Goal: Transaction & Acquisition: Purchase product/service

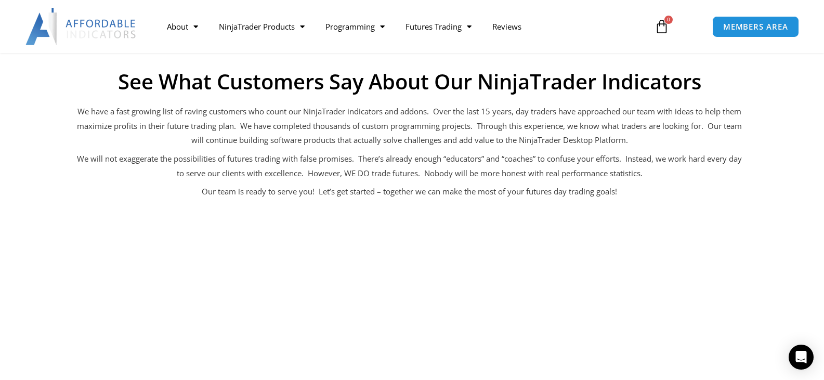
scroll to position [837, 0]
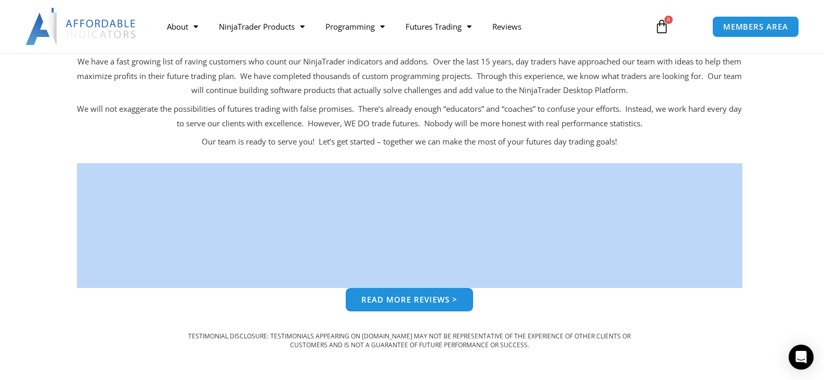
drag, startPoint x: 811, startPoint y: 131, endPoint x: 806, endPoint y: 168, distance: 37.3
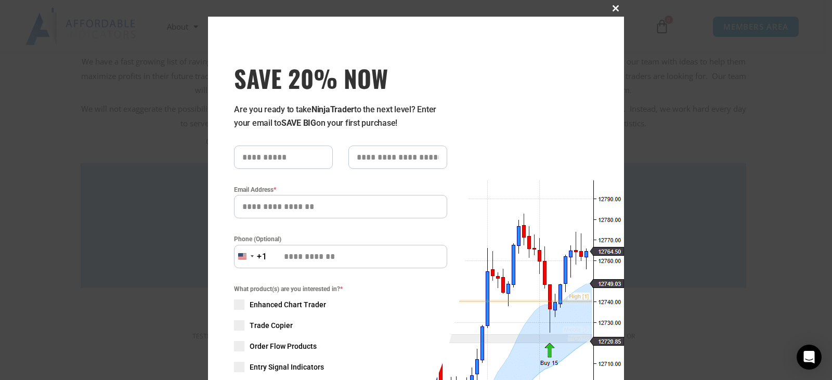
click at [608, 7] on span "SAVE 20% NOW popup" at bounding box center [615, 8] width 17 height 6
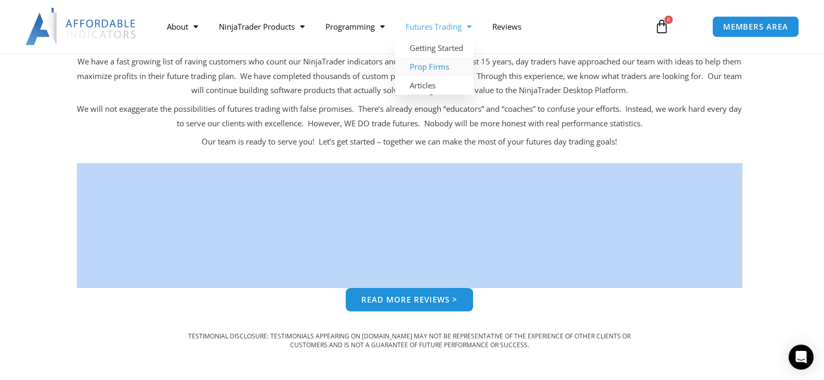
click at [428, 67] on link "Prop Firms" at bounding box center [434, 66] width 78 height 19
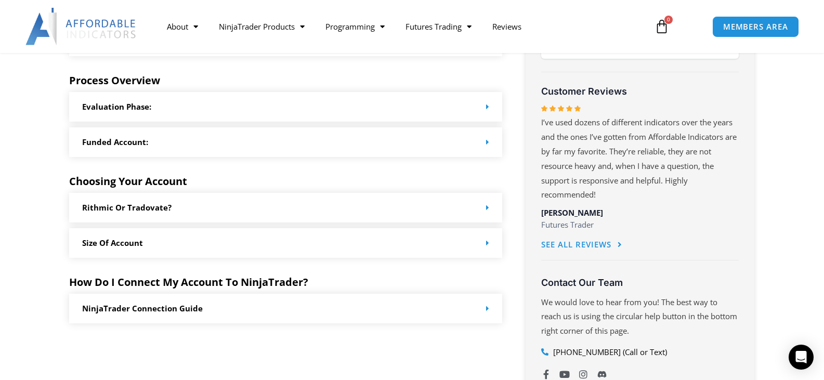
scroll to position [524, 0]
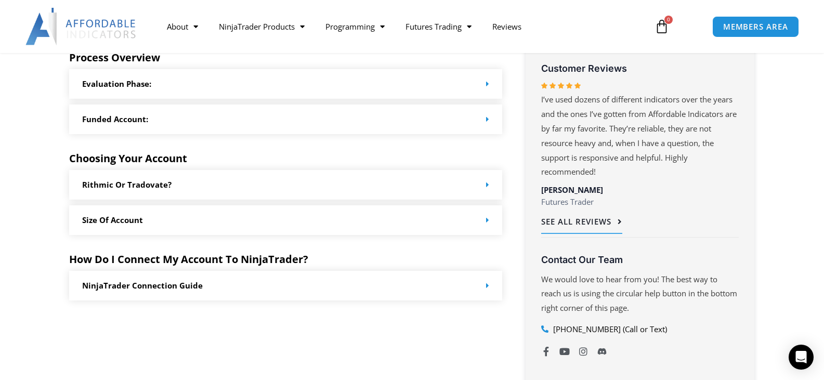
click at [595, 218] on span "See All Reviews" at bounding box center [576, 222] width 70 height 8
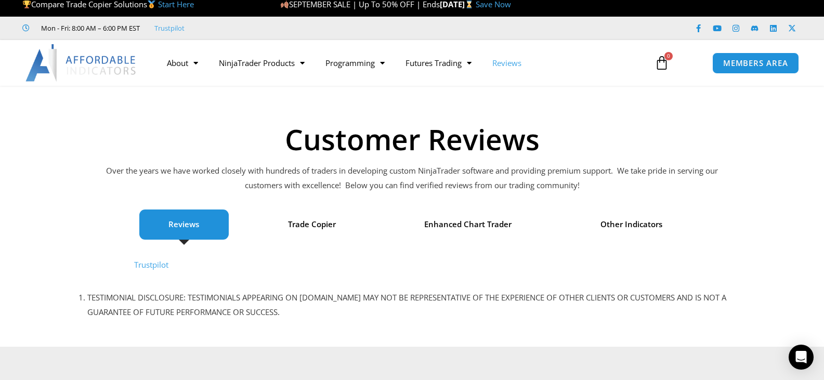
scroll to position [1, 0]
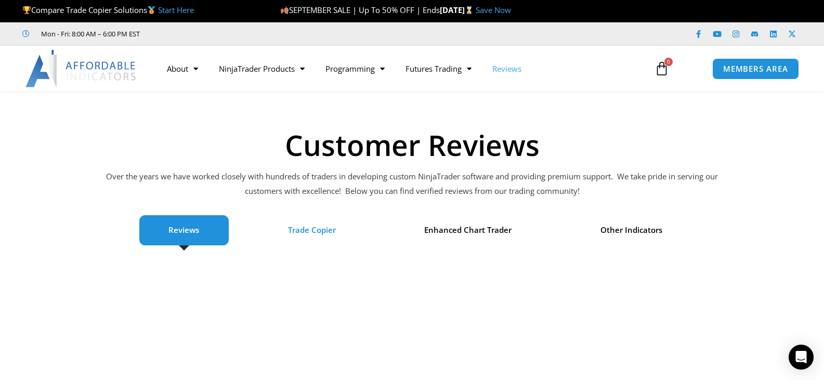
click at [314, 237] on span "Trade Copier" at bounding box center [312, 230] width 48 height 15
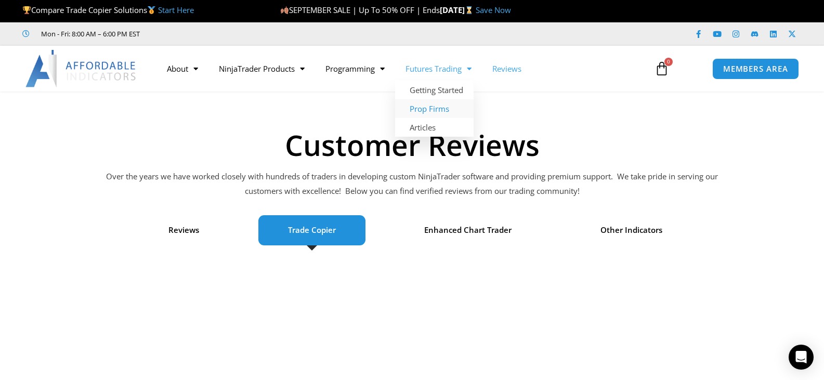
click at [436, 110] on link "Prop Firms" at bounding box center [434, 108] width 78 height 19
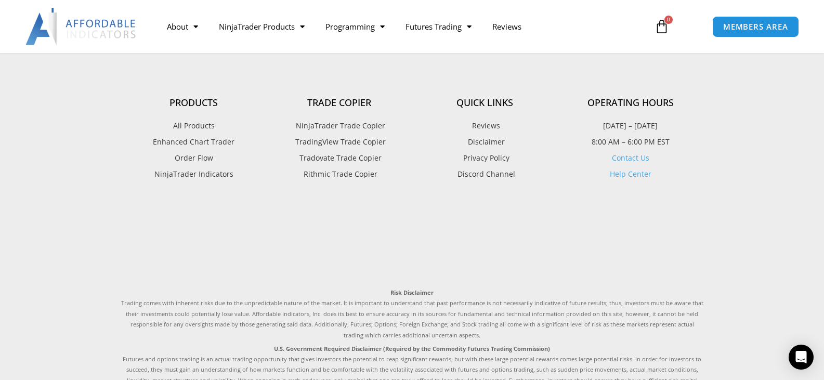
scroll to position [919, 0]
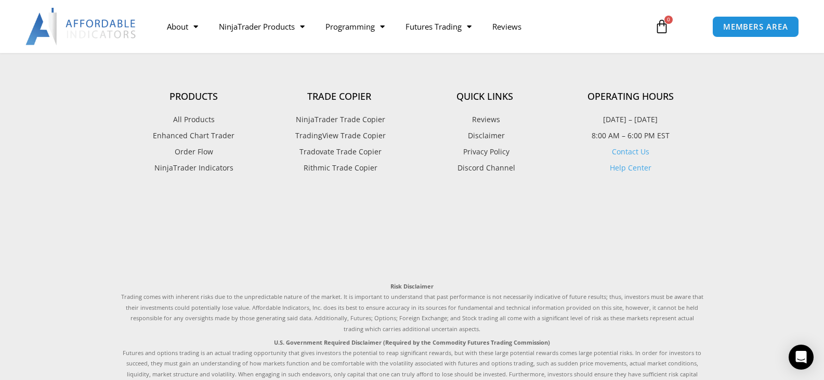
click at [324, 165] on span "Rithmic Trade Copier" at bounding box center [339, 168] width 76 height 14
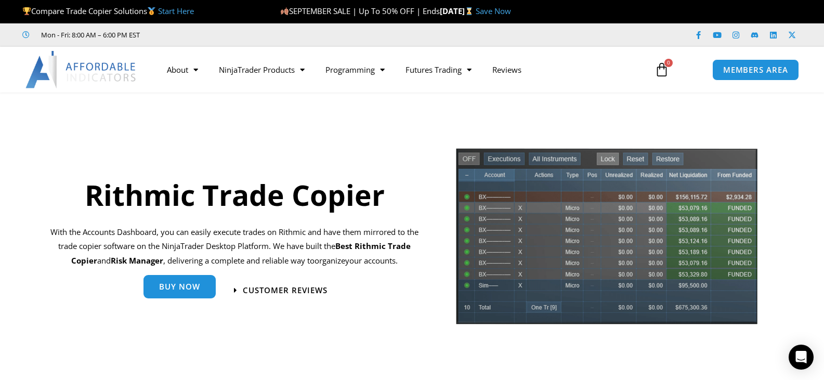
click at [185, 287] on span "Buy Now" at bounding box center [179, 287] width 41 height 8
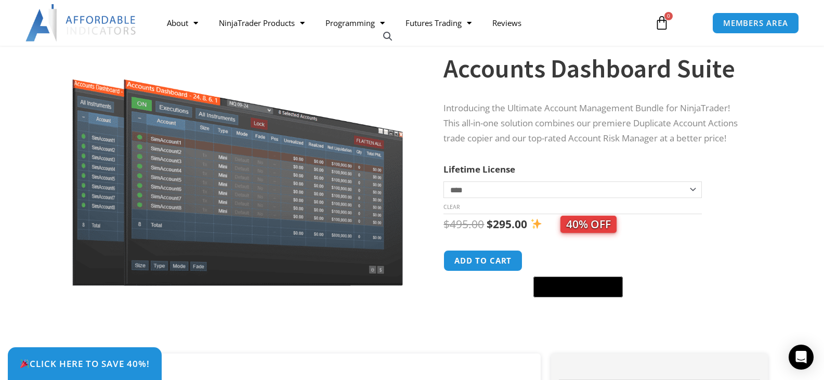
scroll to position [78, 0]
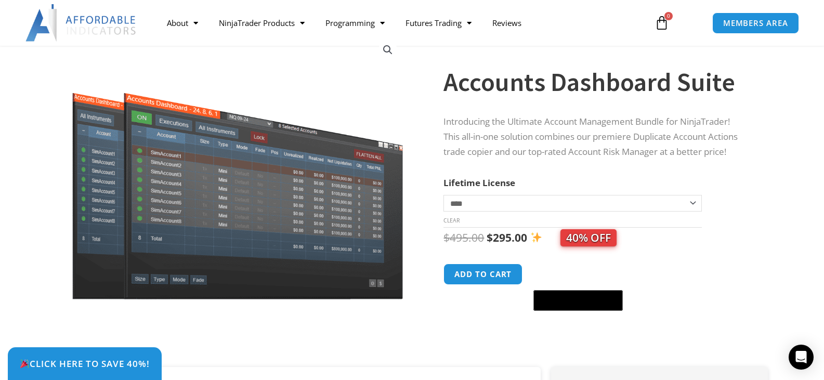
click at [482, 207] on select "**********" at bounding box center [572, 203] width 258 height 17
click at [443, 195] on select "**********" at bounding box center [572, 203] width 258 height 17
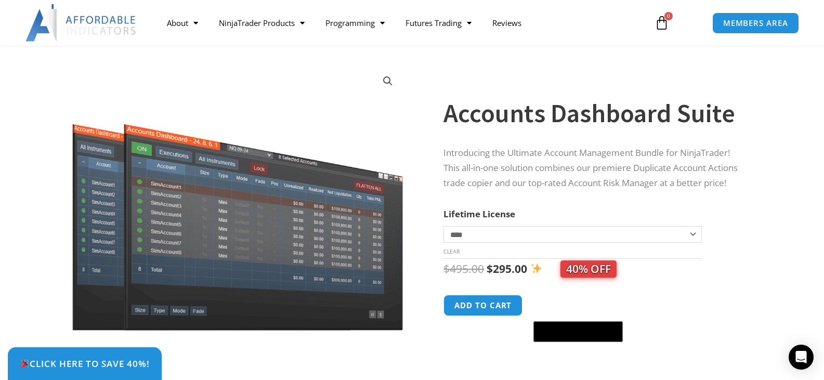
scroll to position [43, 0]
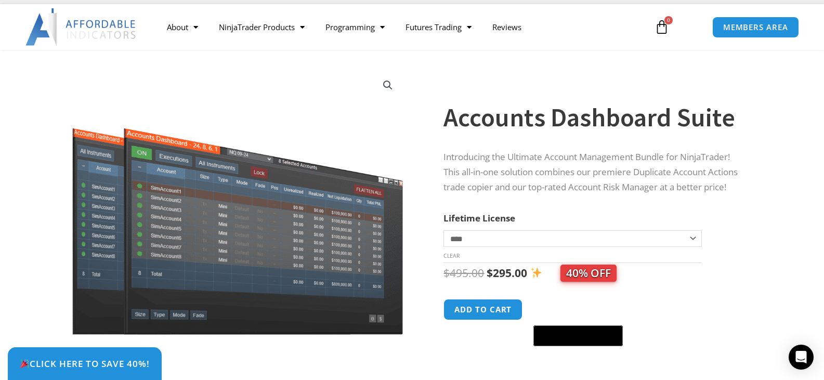
click at [813, 49] on div "About Contact Us Premium Support Team Partners NinjaTrader NinjaTrader FAQ Ninj…" at bounding box center [412, 27] width 824 height 46
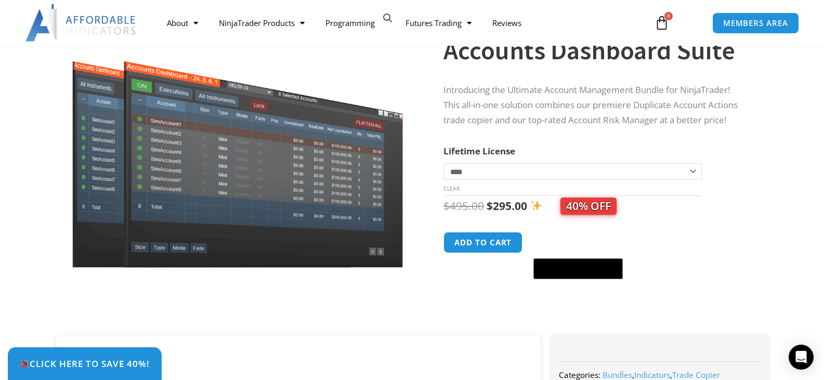
scroll to position [0, 0]
